Goal: Navigation & Orientation: Find specific page/section

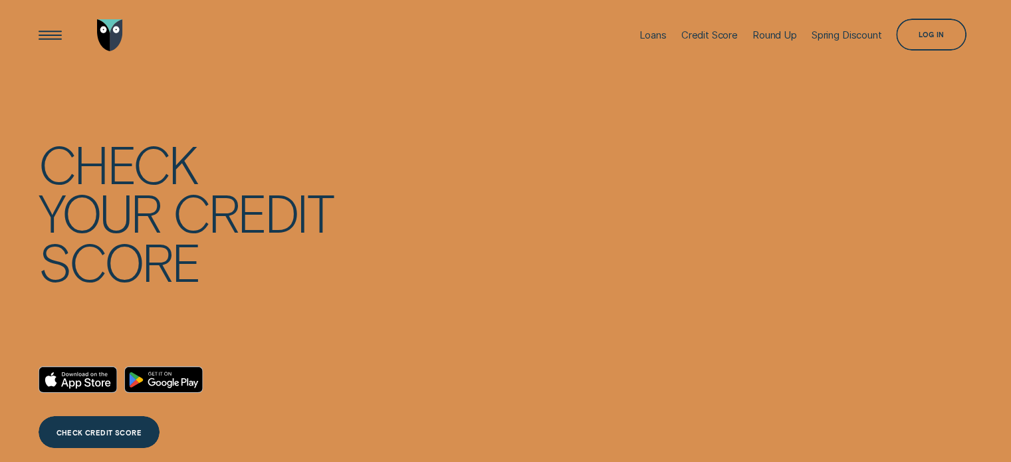
click at [939, 37] on div "Log in" at bounding box center [932, 36] width 26 height 6
click at [920, 39] on div "Log in" at bounding box center [932, 36] width 26 height 6
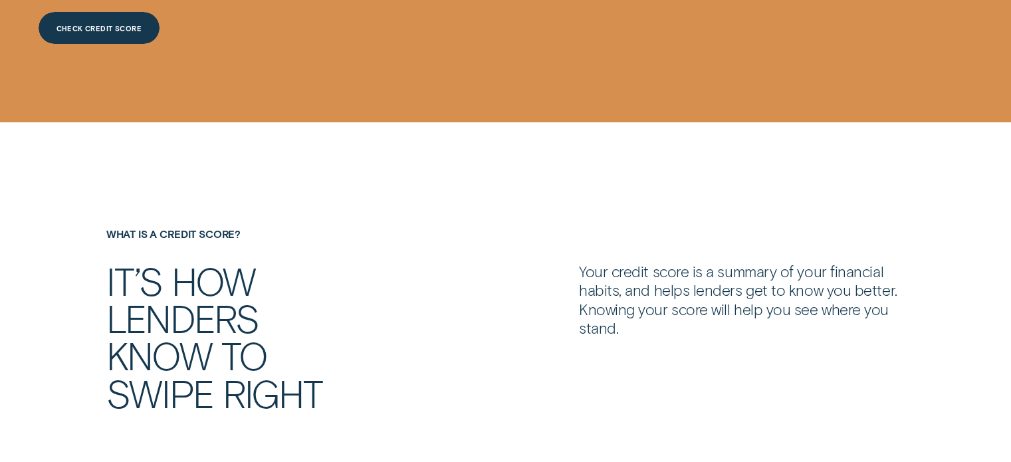
scroll to position [1, 0]
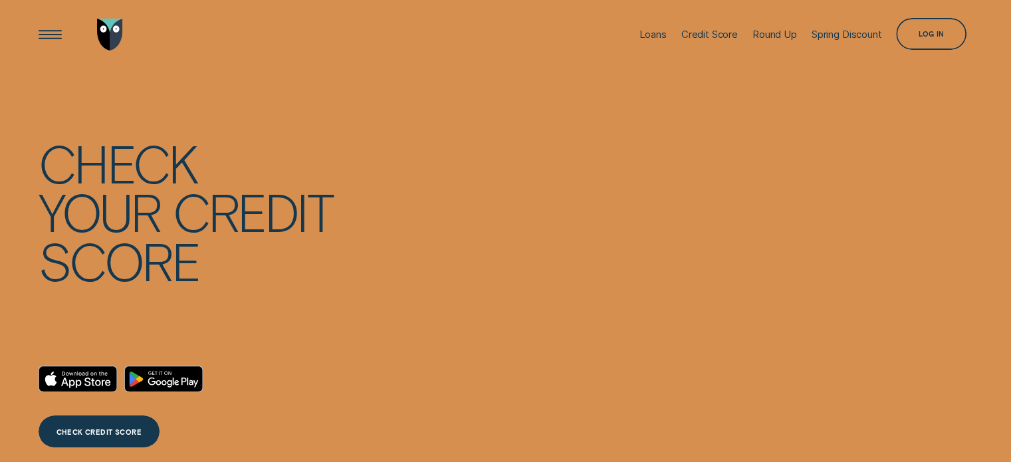
click at [931, 33] on div "Log in" at bounding box center [932, 36] width 26 height 6
click at [45, 38] on div "Open Menu" at bounding box center [50, 34] width 45 height 45
click at [53, 31] on div "Open Menu" at bounding box center [50, 34] width 45 height 45
